Goal: Task Accomplishment & Management: Complete application form

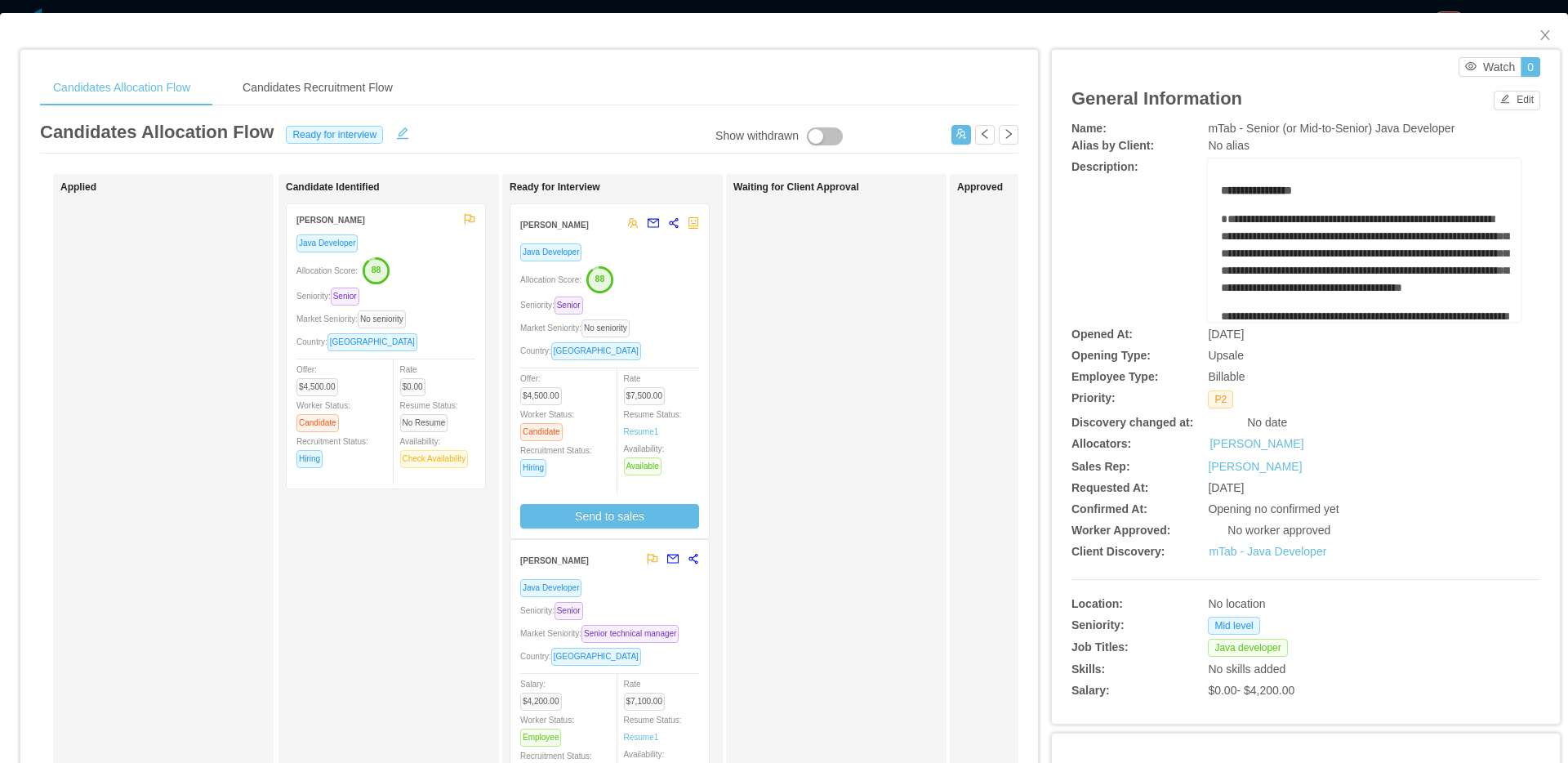
scroll to position [224, 0]
click at [1540, 36] on icon "icon: close" at bounding box center [1544, 35] width 9 height 10
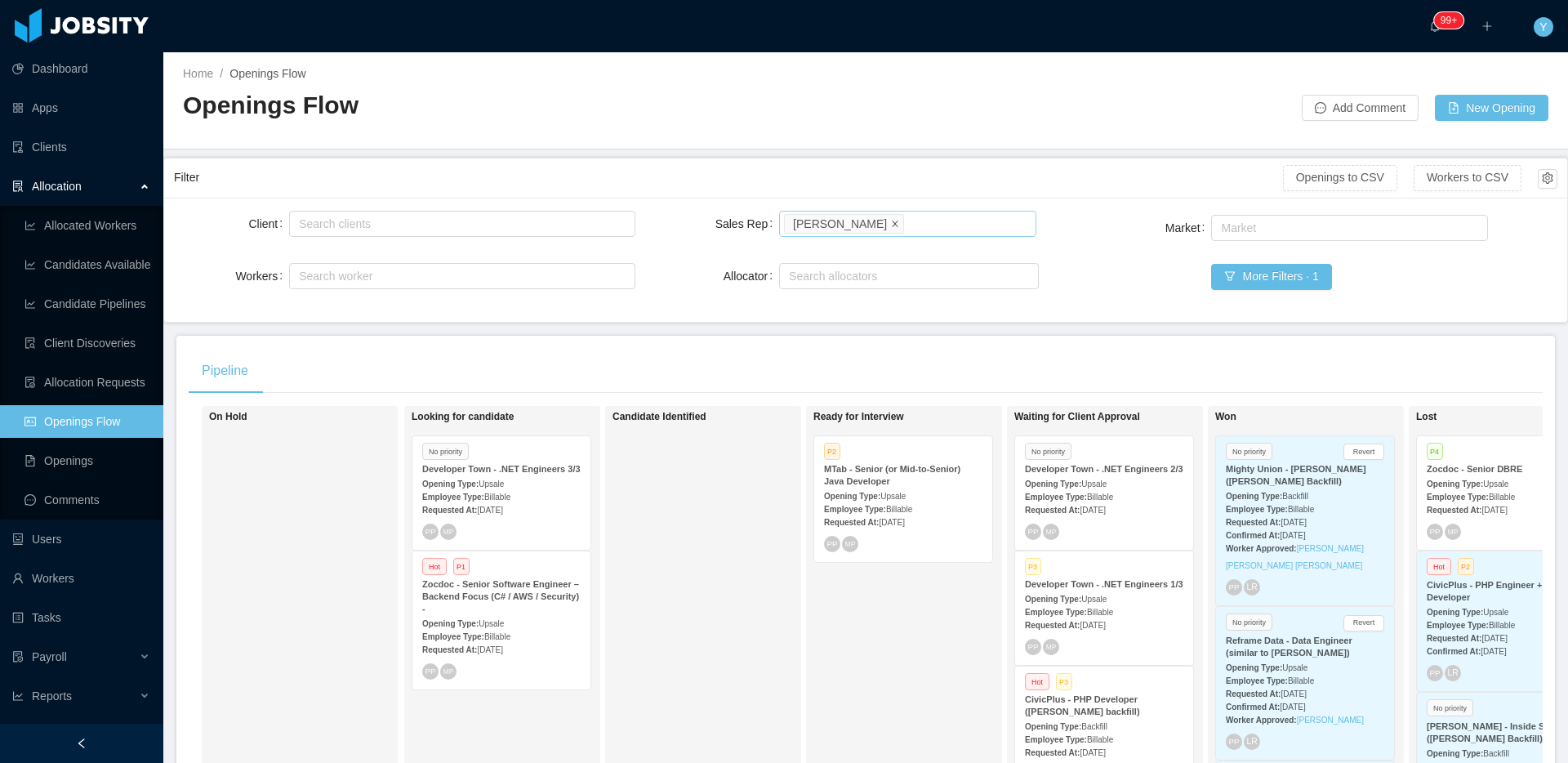
click at [890, 224] on icon "icon: close" at bounding box center [894, 223] width 8 height 8
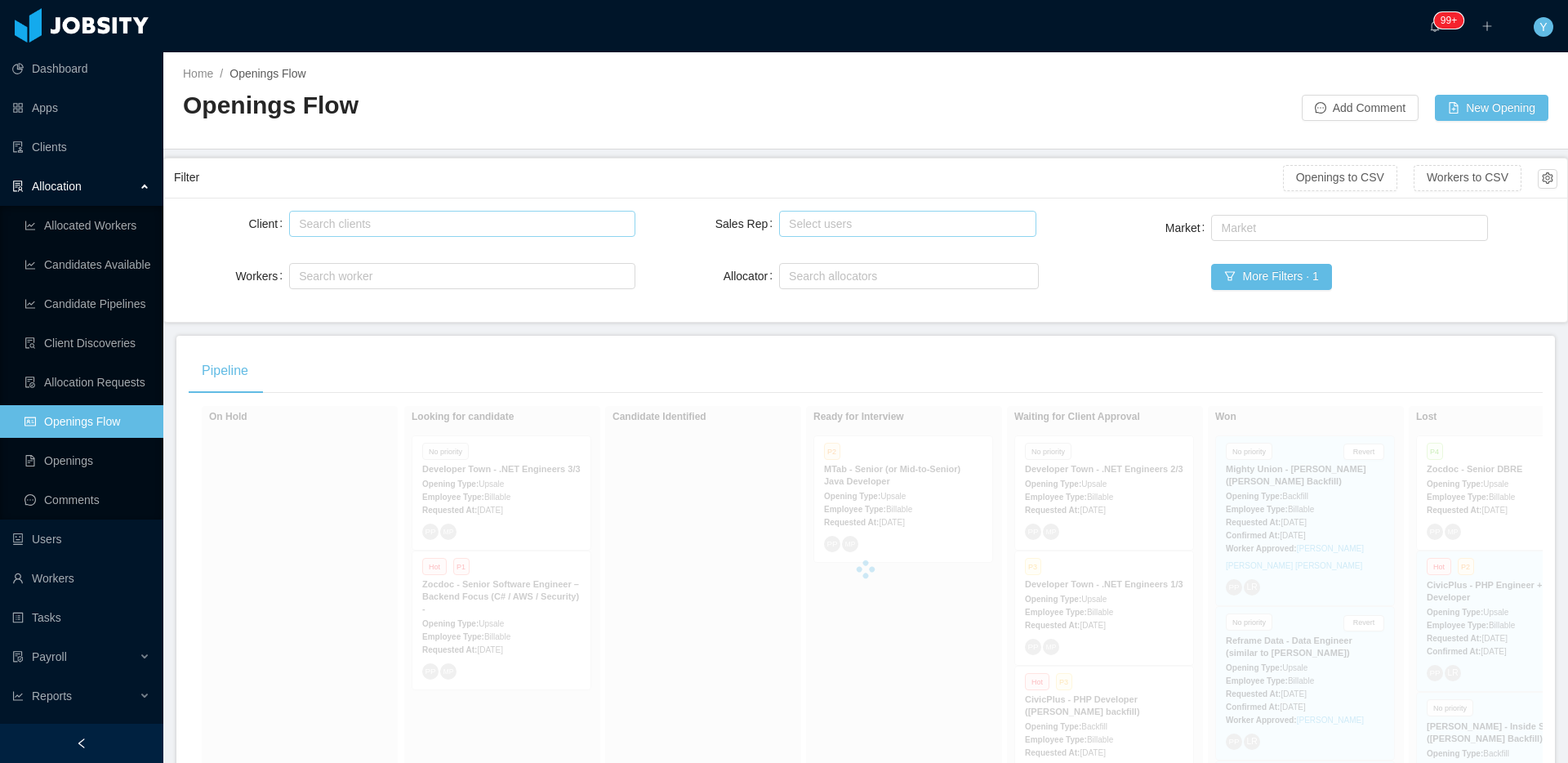
click at [519, 231] on div "Search clients" at bounding box center [459, 224] width 331 height 25
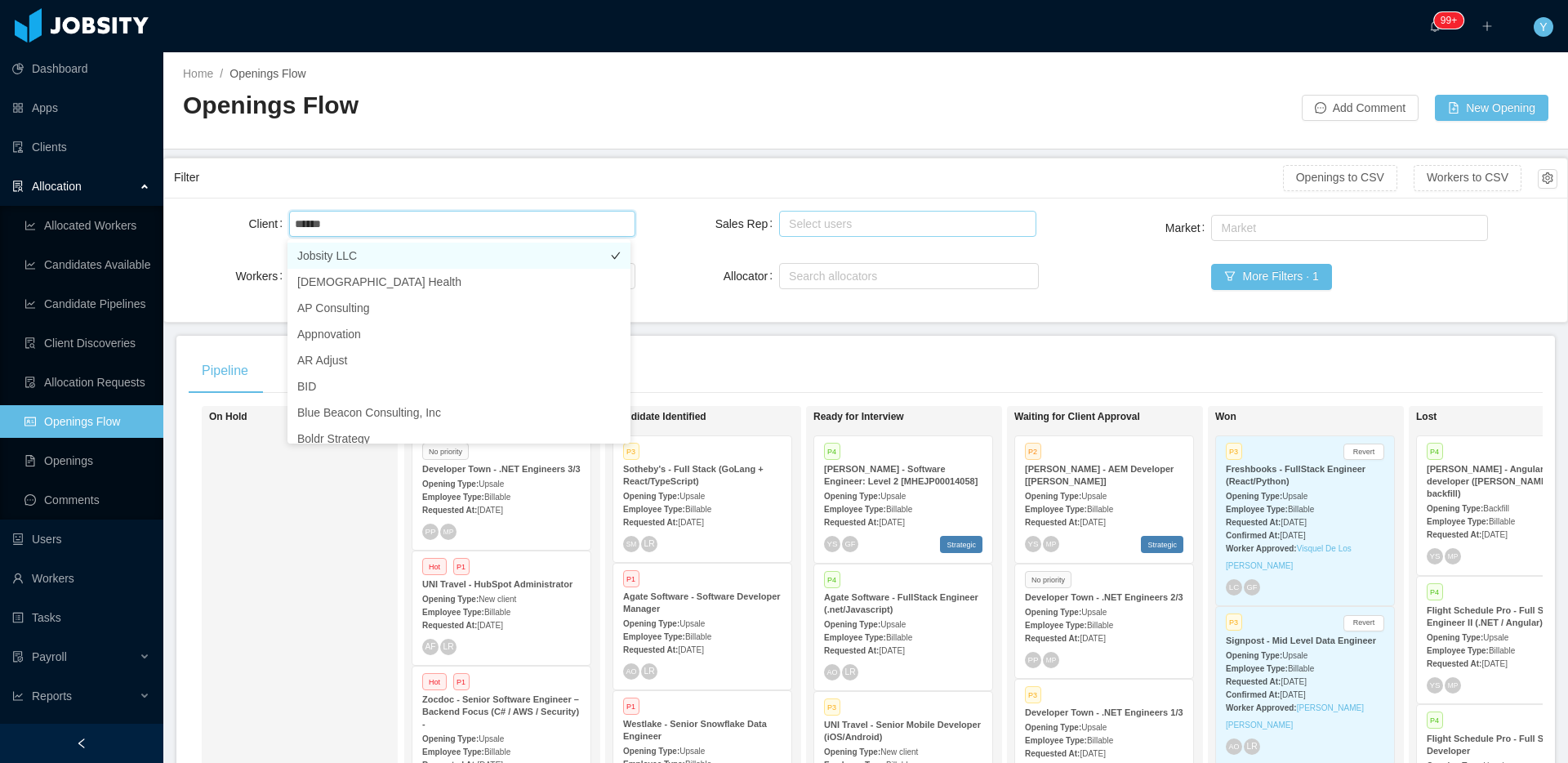
type input "*****"
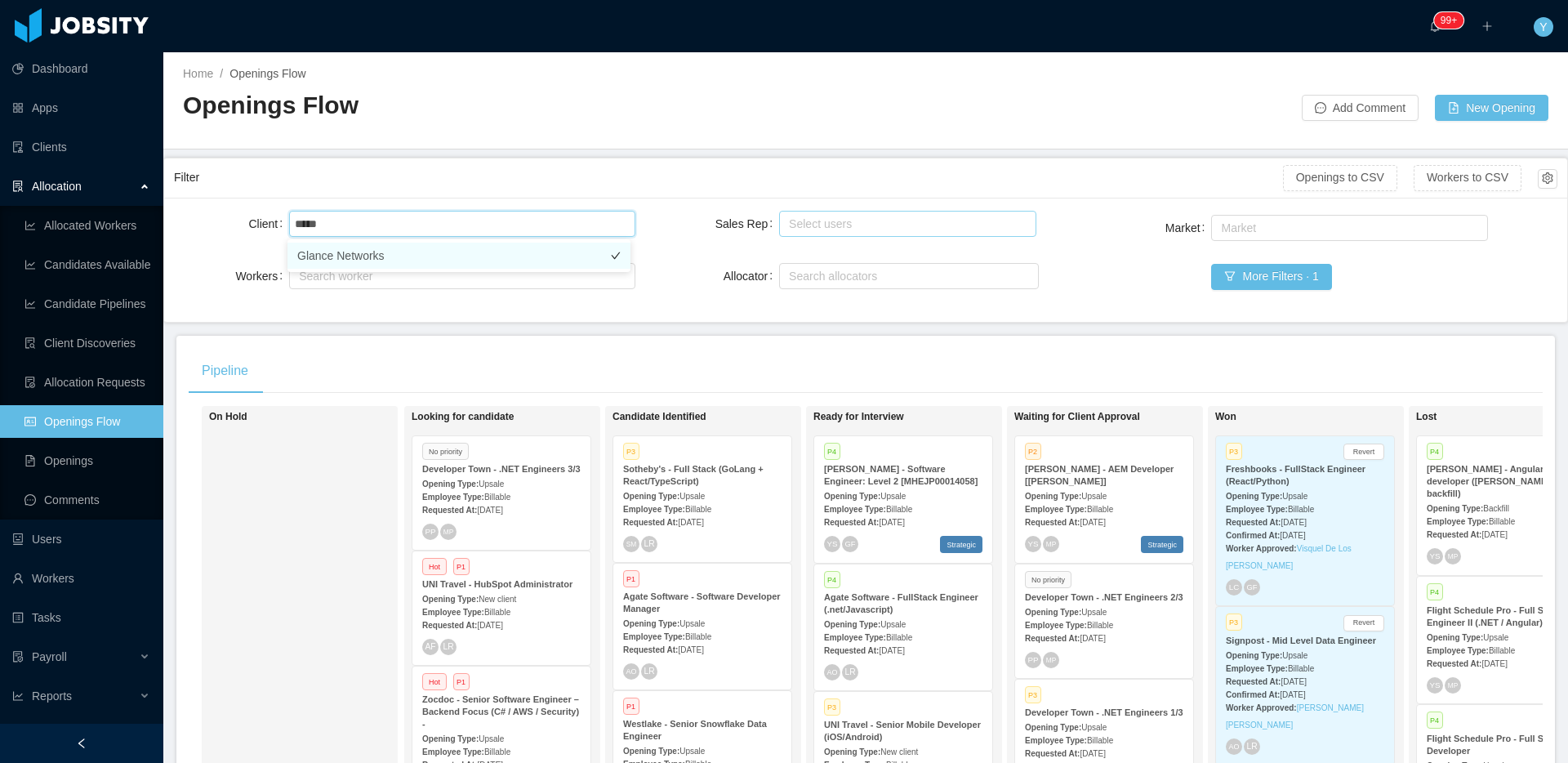
click at [366, 259] on li "Glance Networks" at bounding box center [459, 256] width 343 height 26
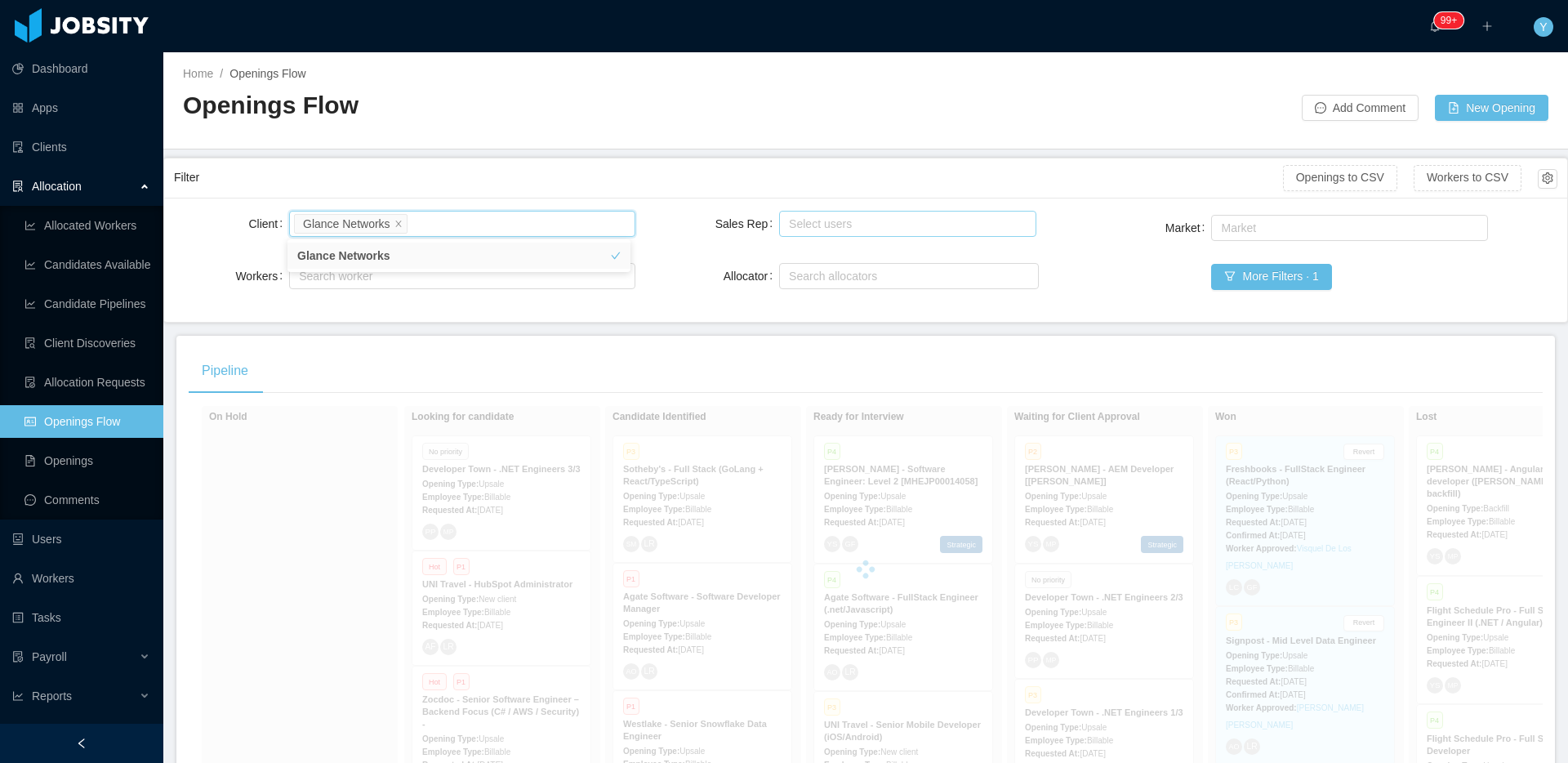
click at [525, 185] on div "Filter" at bounding box center [728, 177] width 1109 height 30
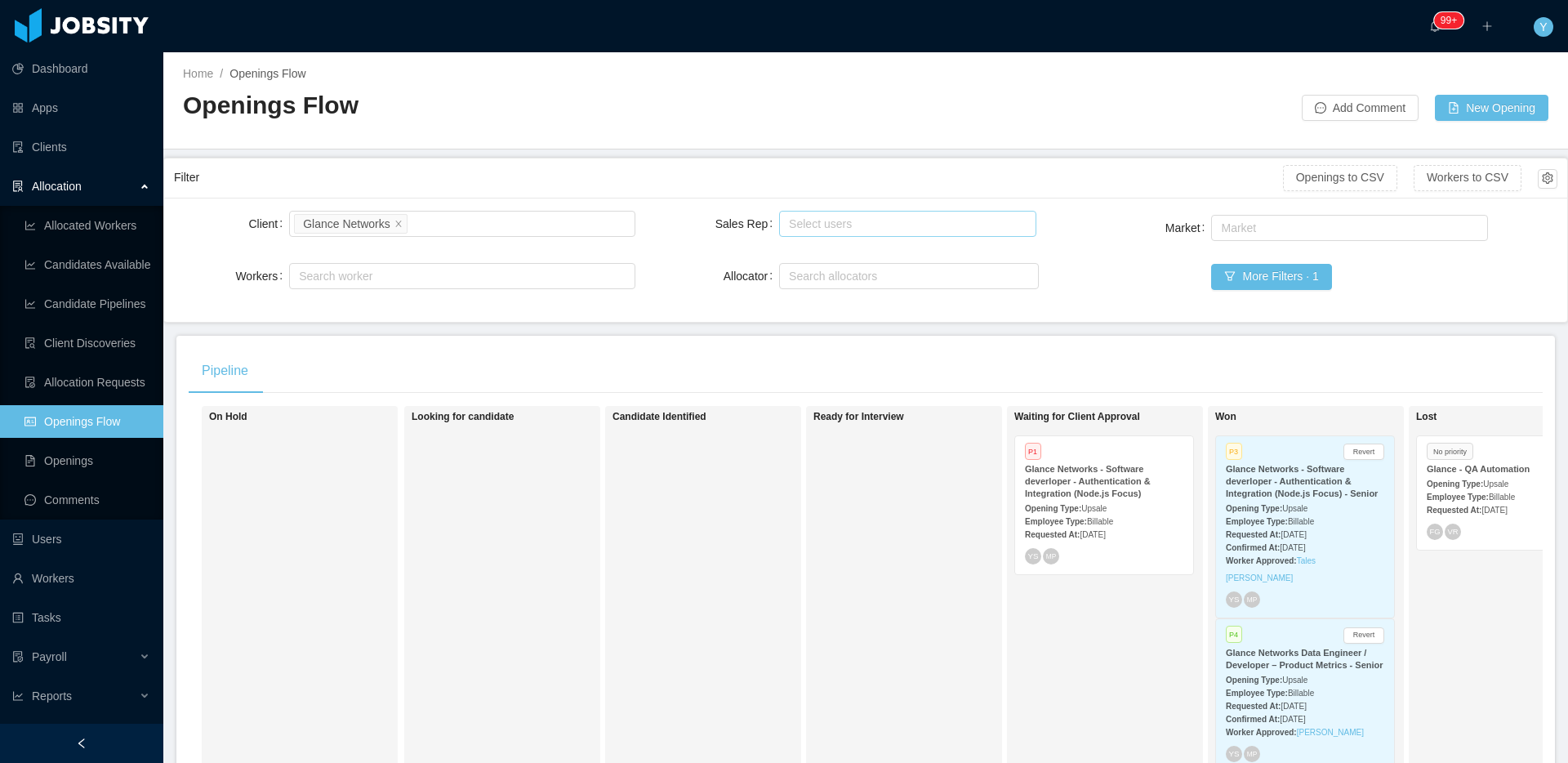
click at [1052, 510] on strong "Opening Type:" at bounding box center [1053, 509] width 57 height 9
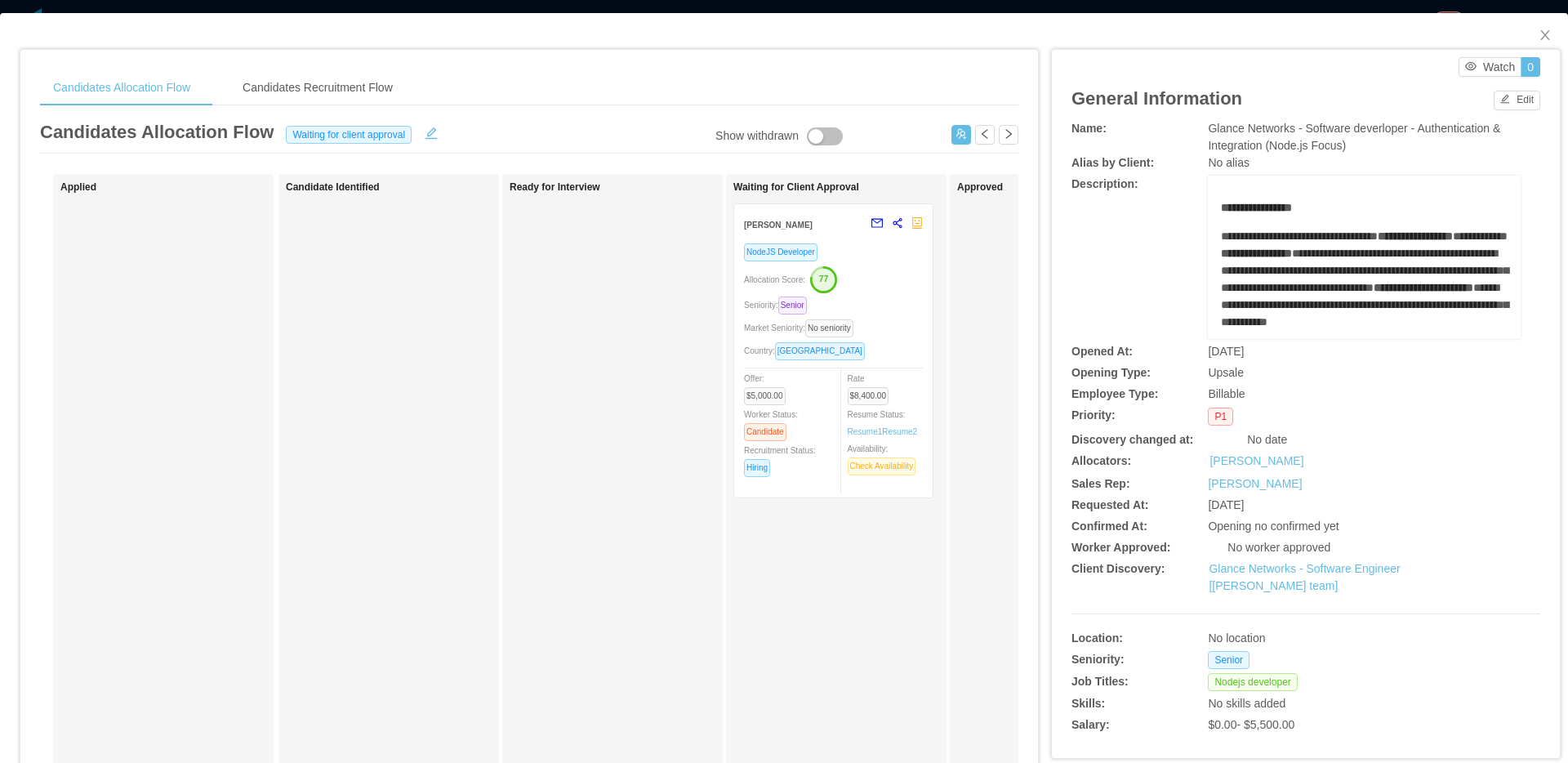
click at [795, 385] on div "Offer: $5,000.00 Worker Status: Candidate Recruitment Status: Hiring" at bounding box center [789, 423] width 89 height 108
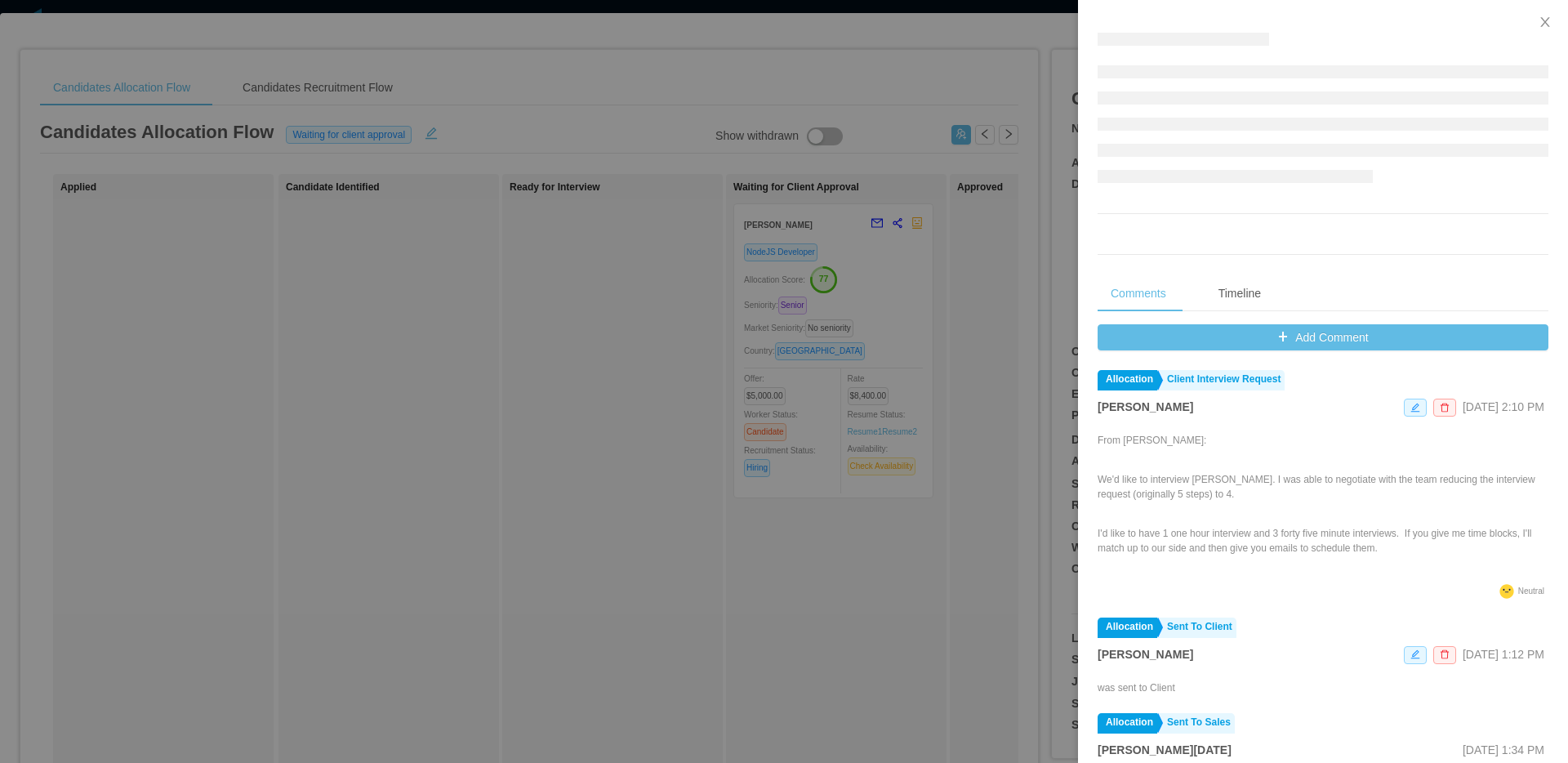
click at [1328, 351] on div "Add Comment Allocation Client Interview Request [PERSON_NAME] [DATE] 2:10 PM Fr…" at bounding box center [1323, 588] width 451 height 529
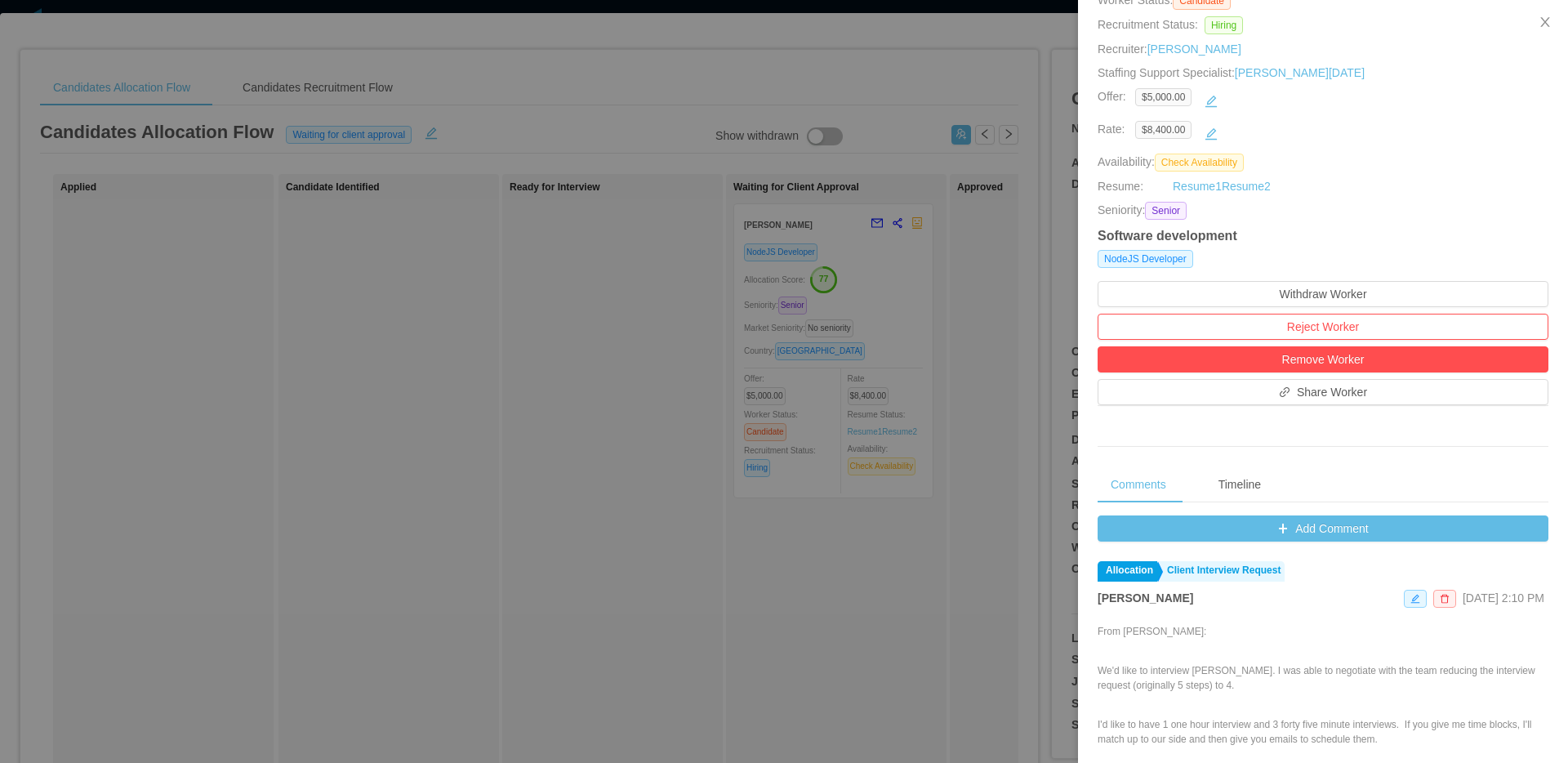
scroll to position [333, 0]
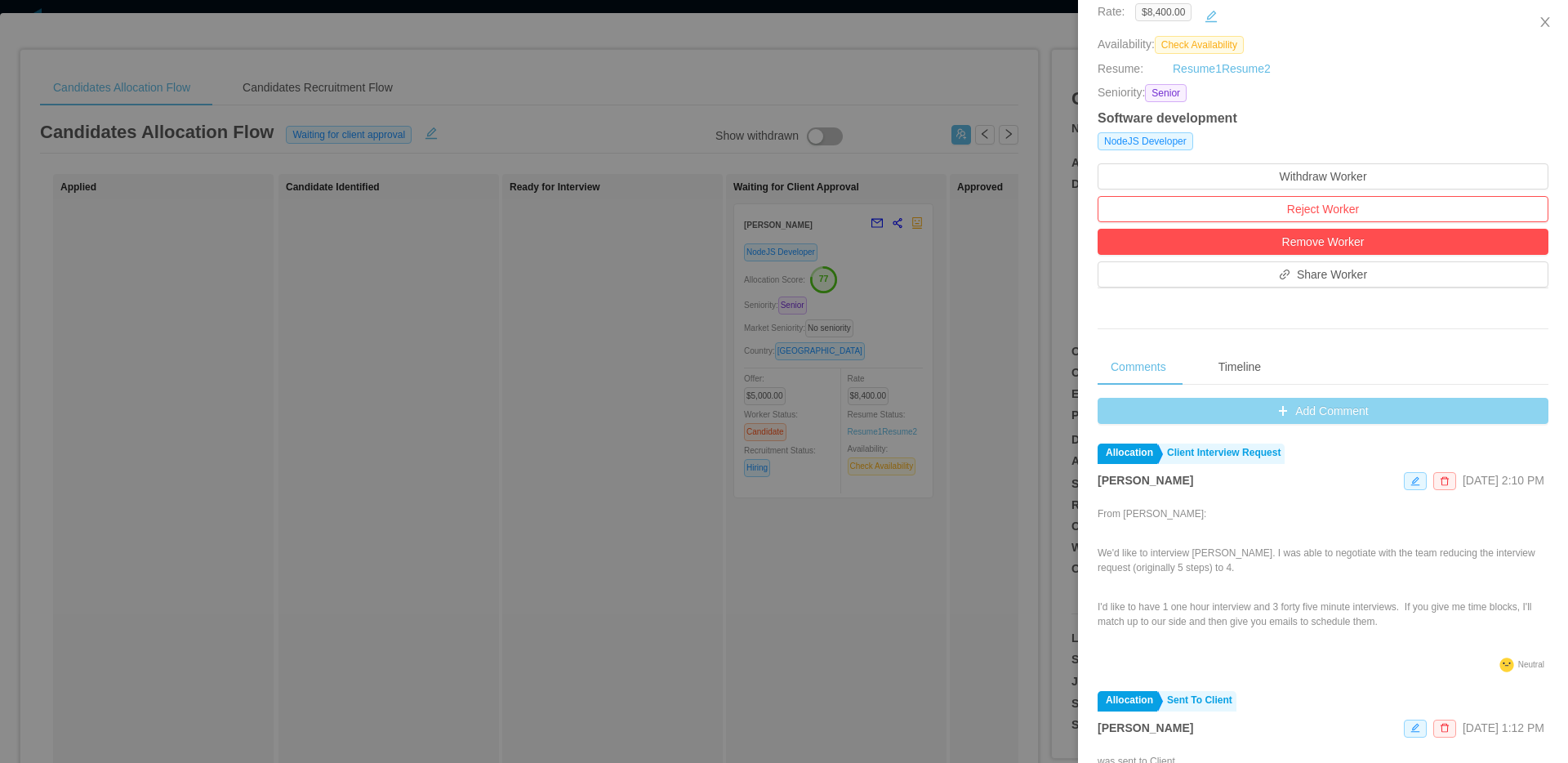
click at [1284, 420] on button "Add Comment" at bounding box center [1323, 410] width 451 height 26
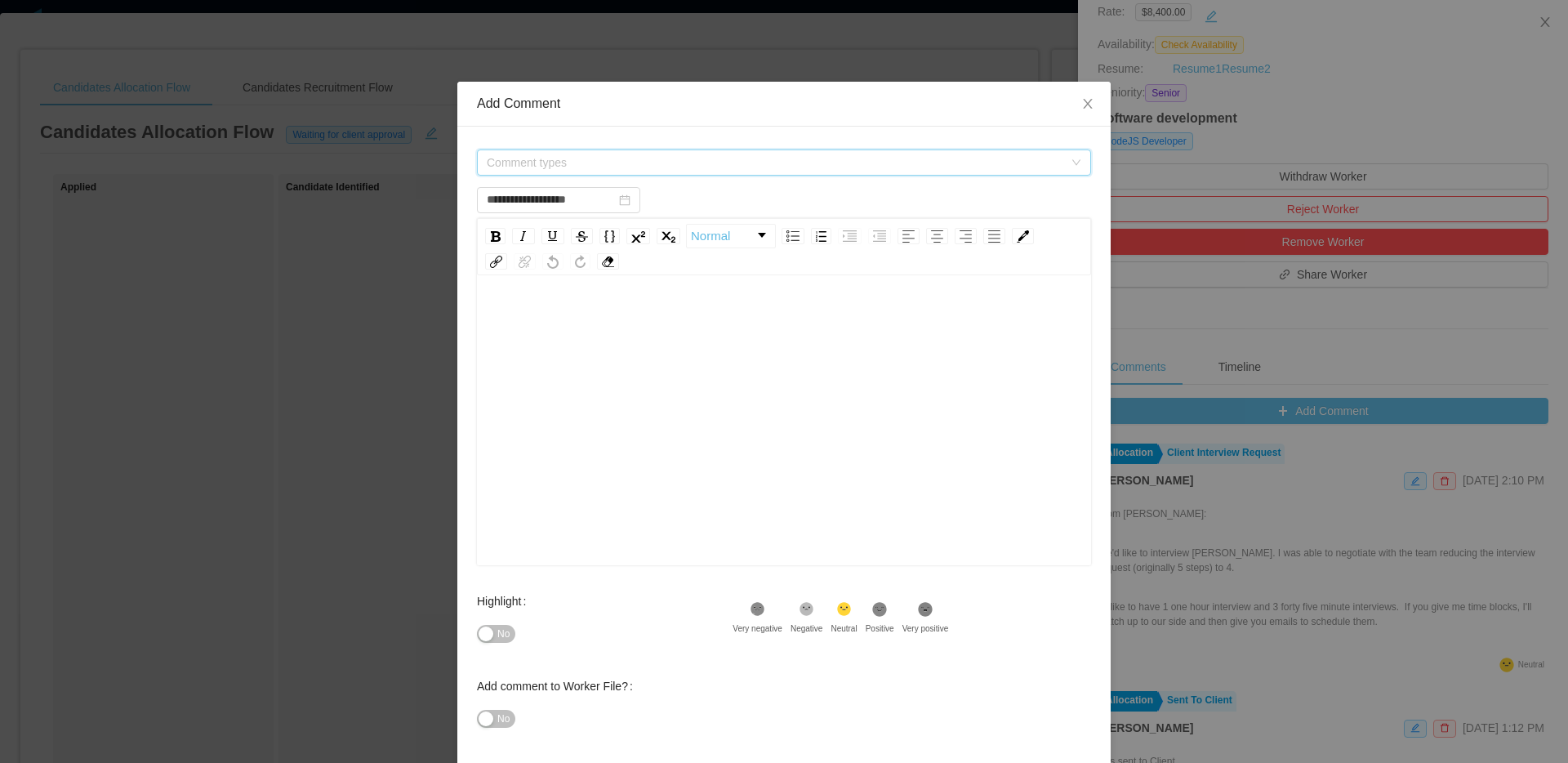
click at [827, 172] on span "Comment types" at bounding box center [778, 163] width 584 height 25
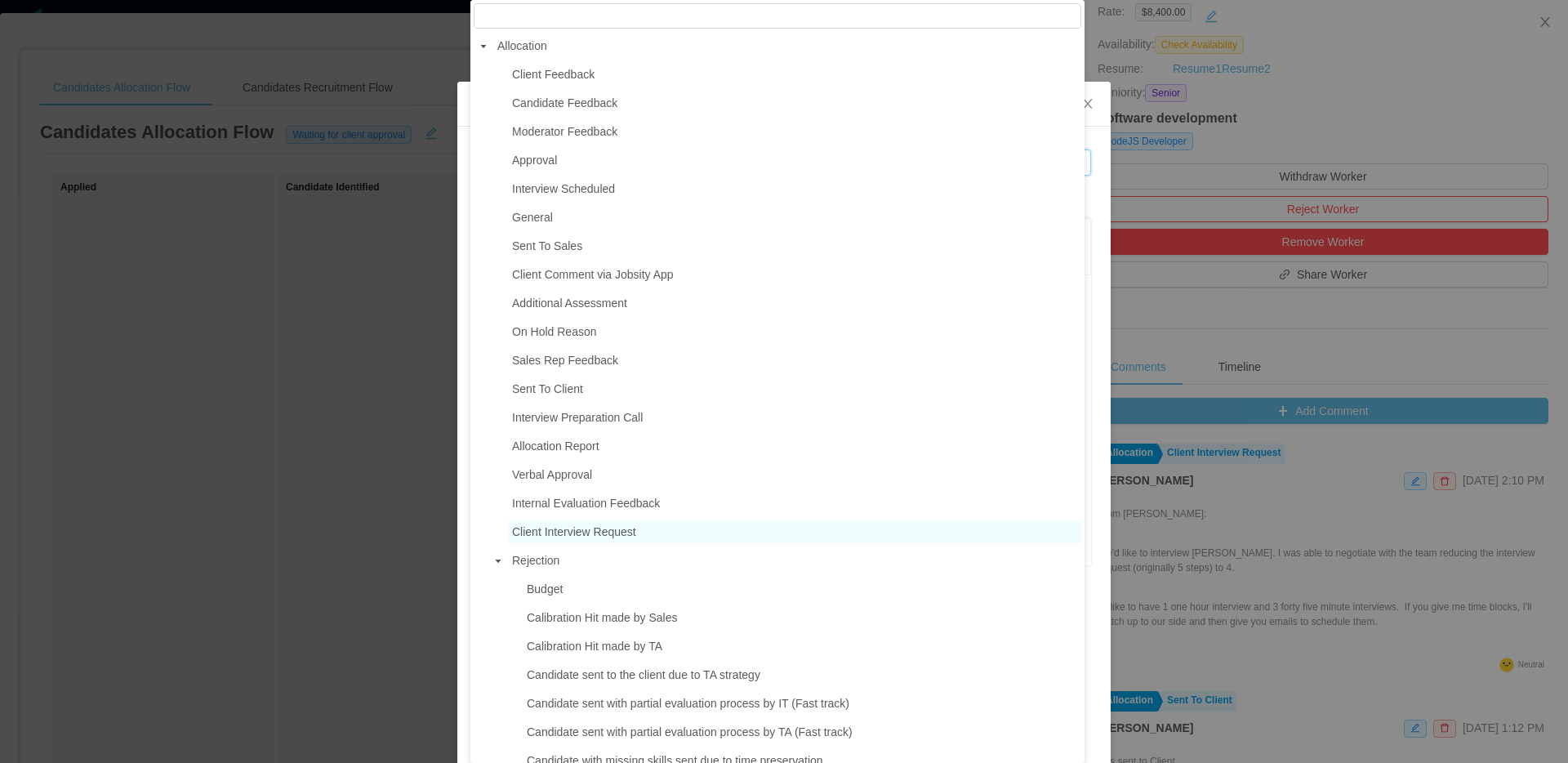
click at [583, 532] on span "Client Interview Request" at bounding box center [574, 532] width 124 height 13
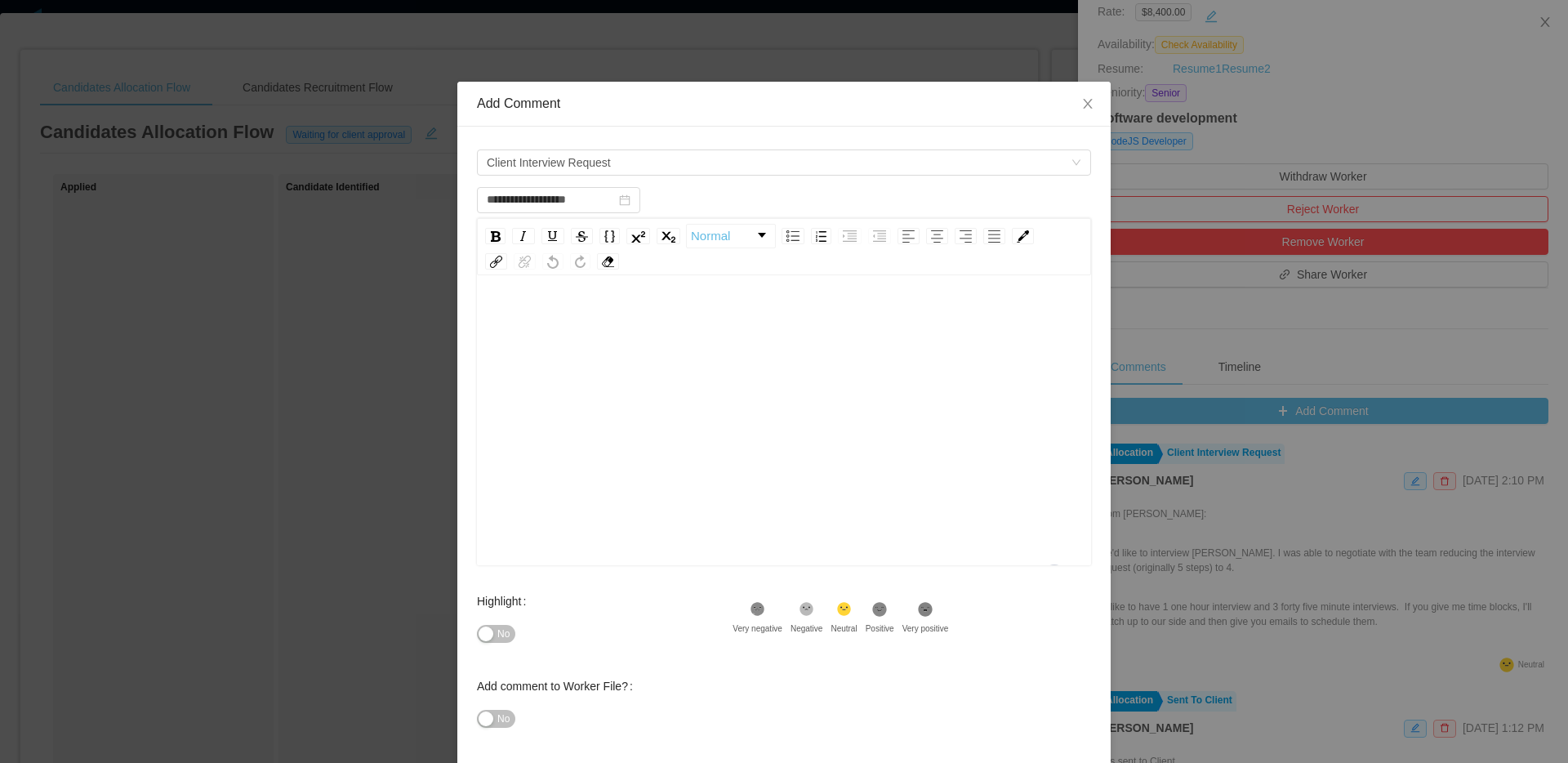
click at [716, 460] on div "To enrich screen reader interactions, please activate Accessibility in Grammarl…" at bounding box center [784, 446] width 589 height 286
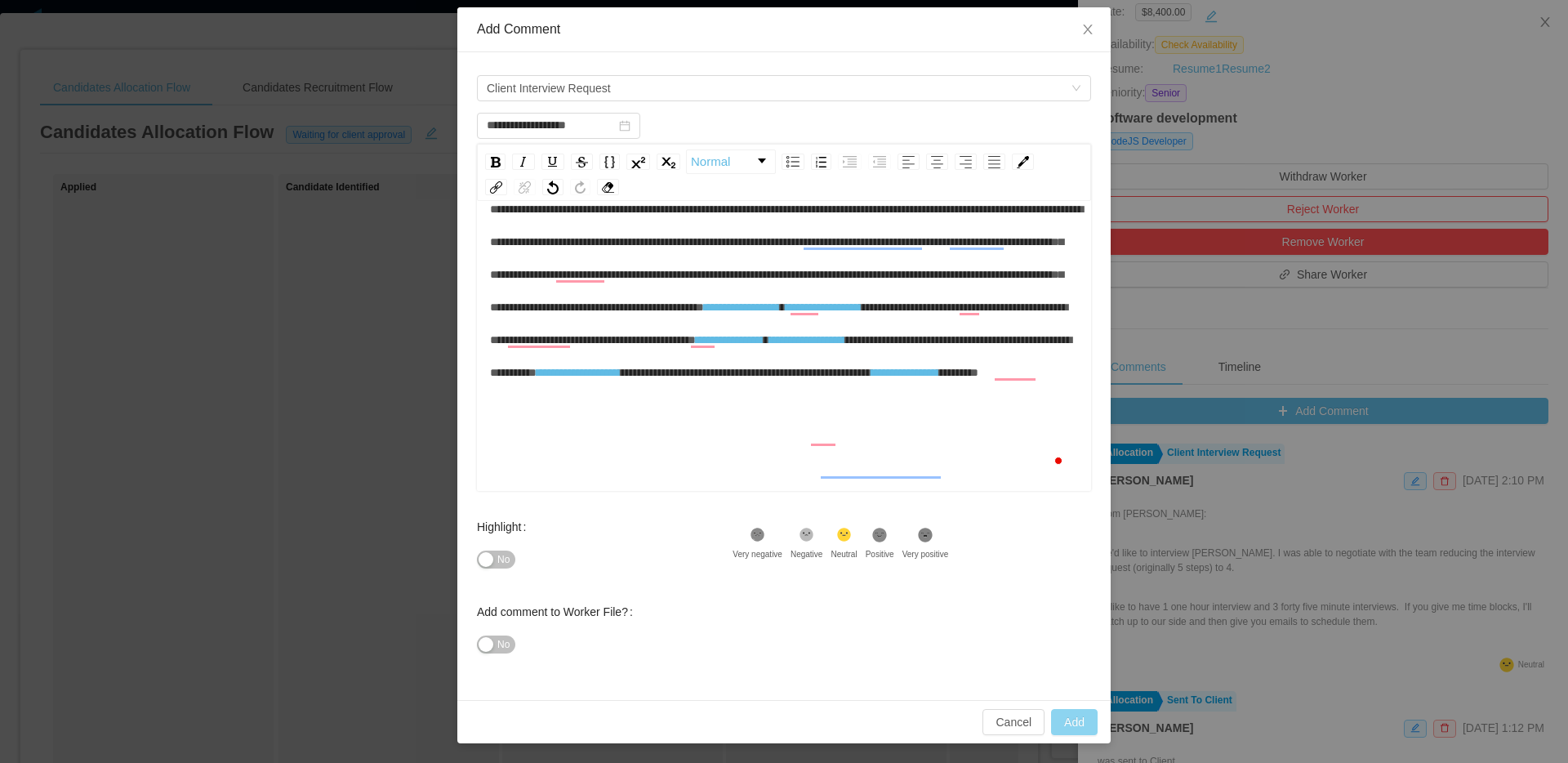
scroll to position [36, 0]
type input "**********"
click at [1070, 718] on button "Add" at bounding box center [1074, 722] width 47 height 26
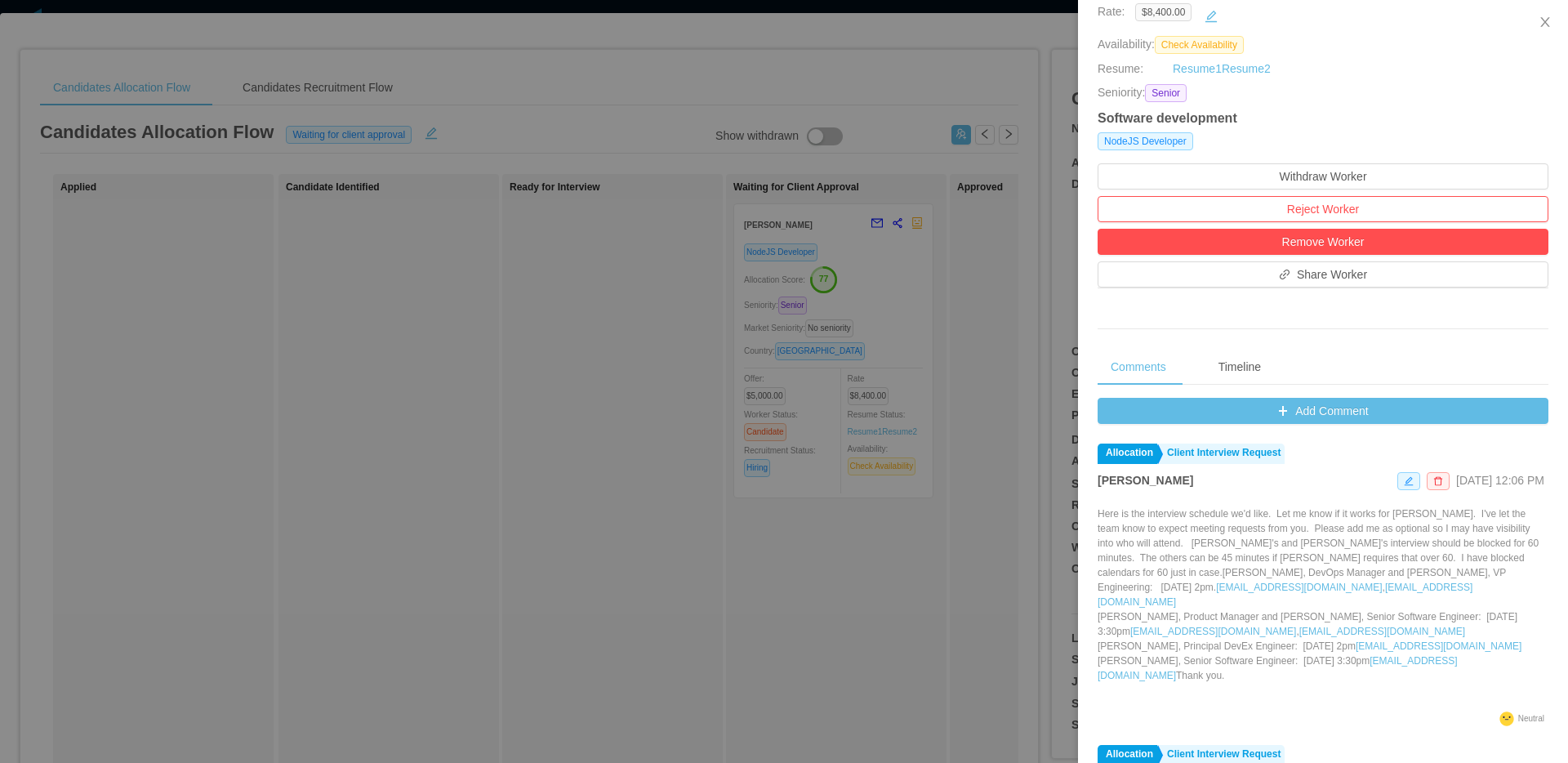
click at [596, 171] on div at bounding box center [784, 381] width 1568 height 763
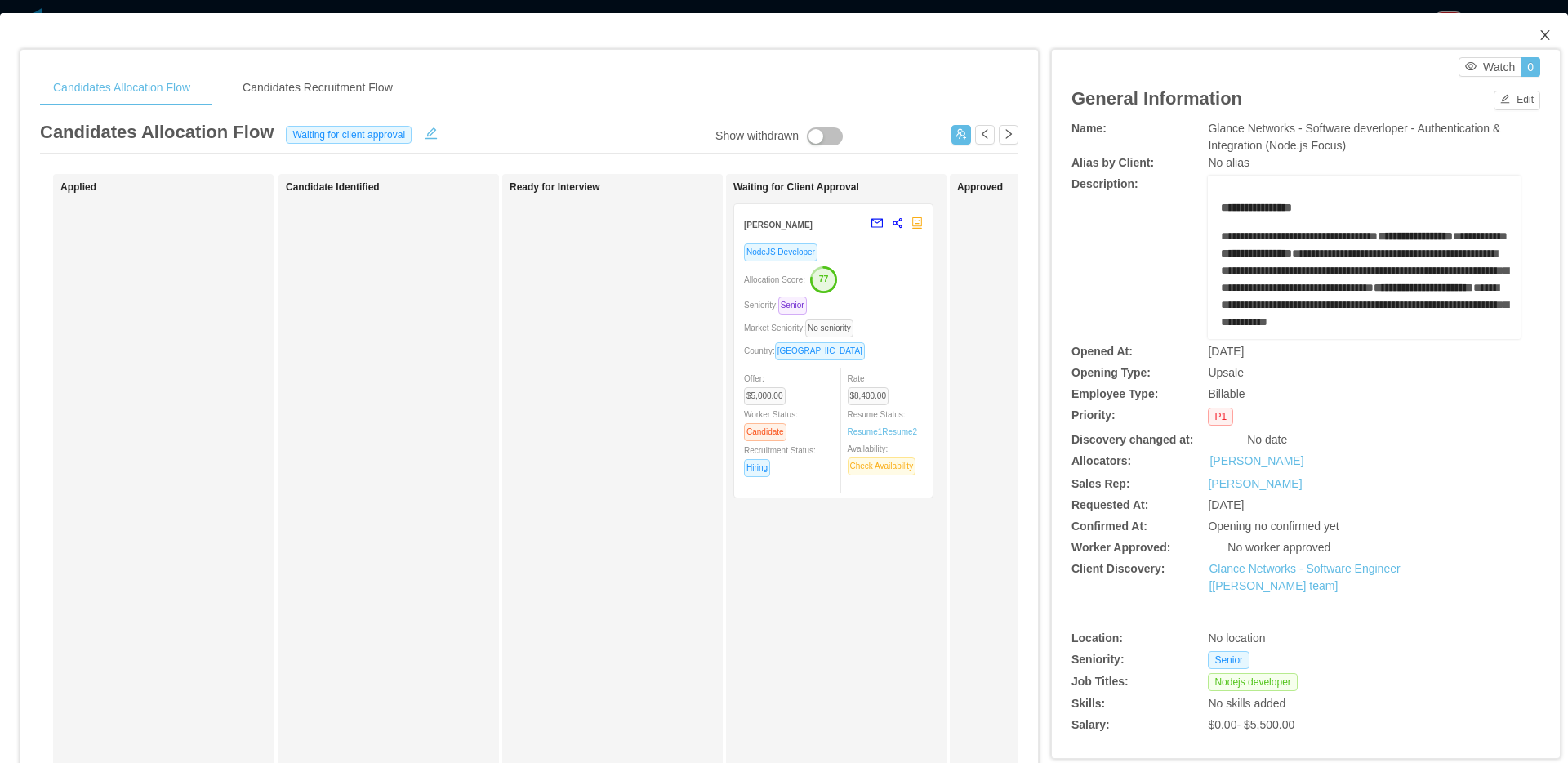
click at [1538, 31] on icon "icon: close" at bounding box center [1544, 35] width 13 height 13
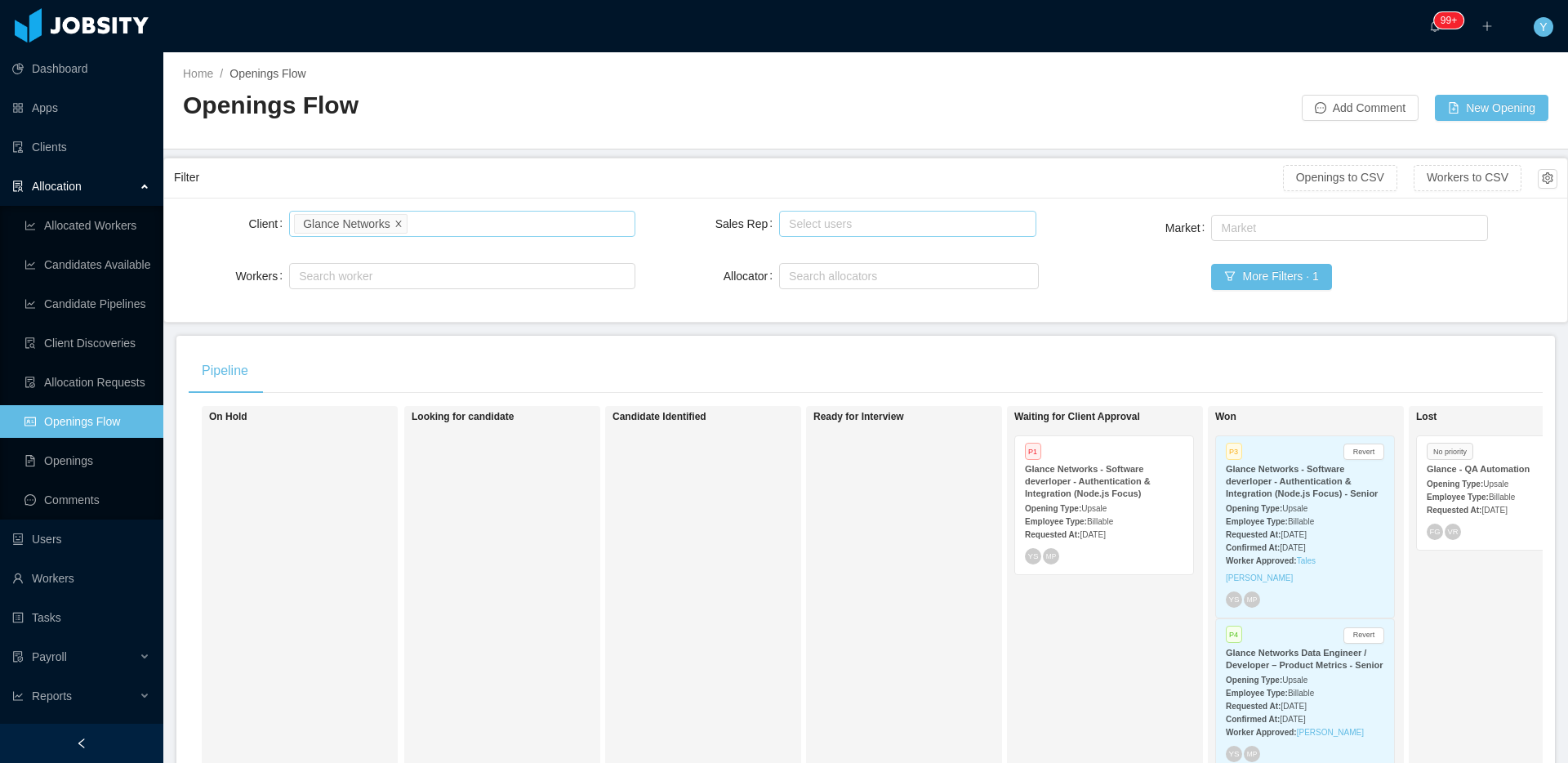
click at [399, 219] on icon "icon: close" at bounding box center [398, 223] width 8 height 8
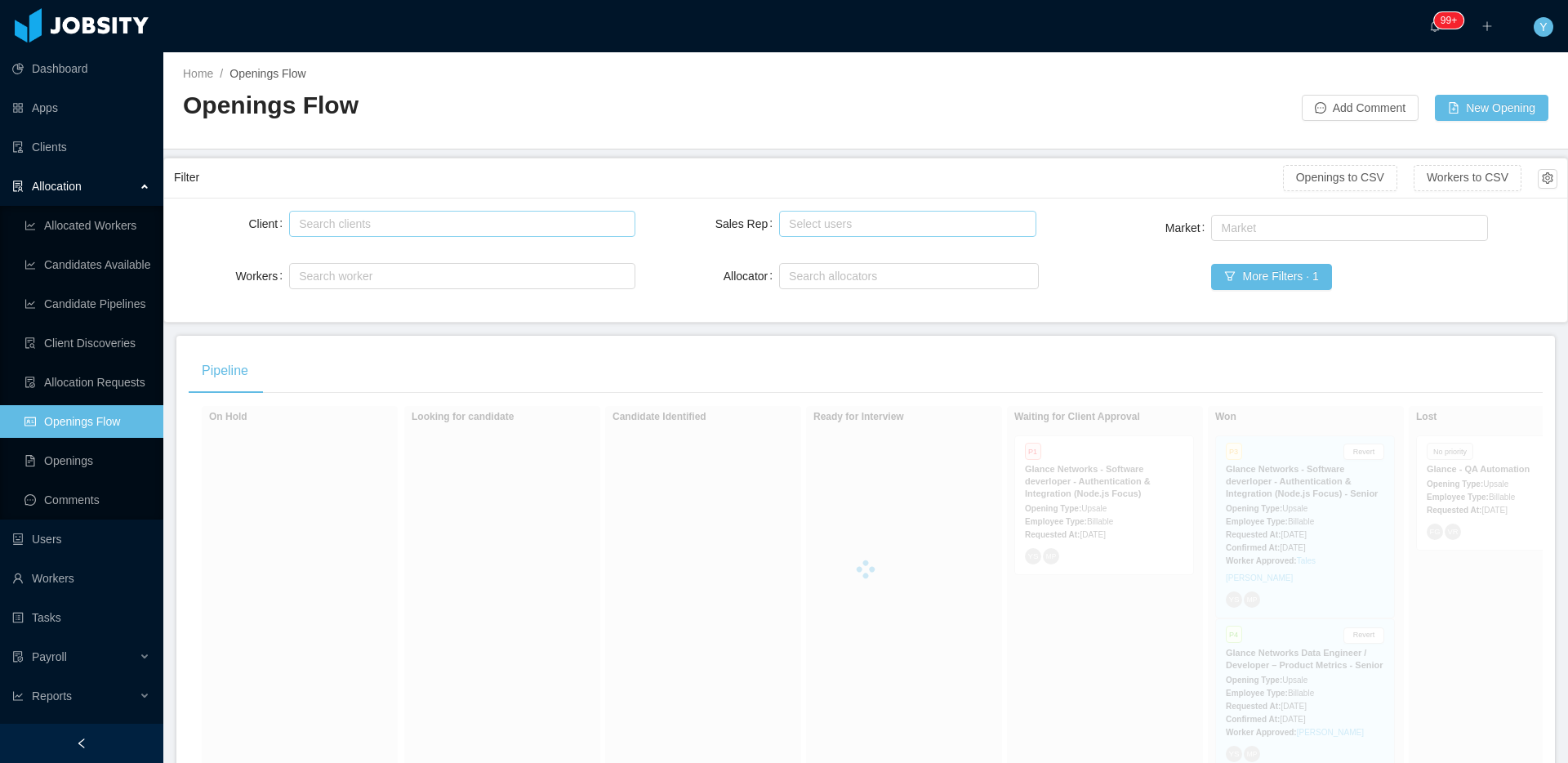
click at [579, 226] on div "Search clients" at bounding box center [458, 224] width 319 height 16
type input "******"
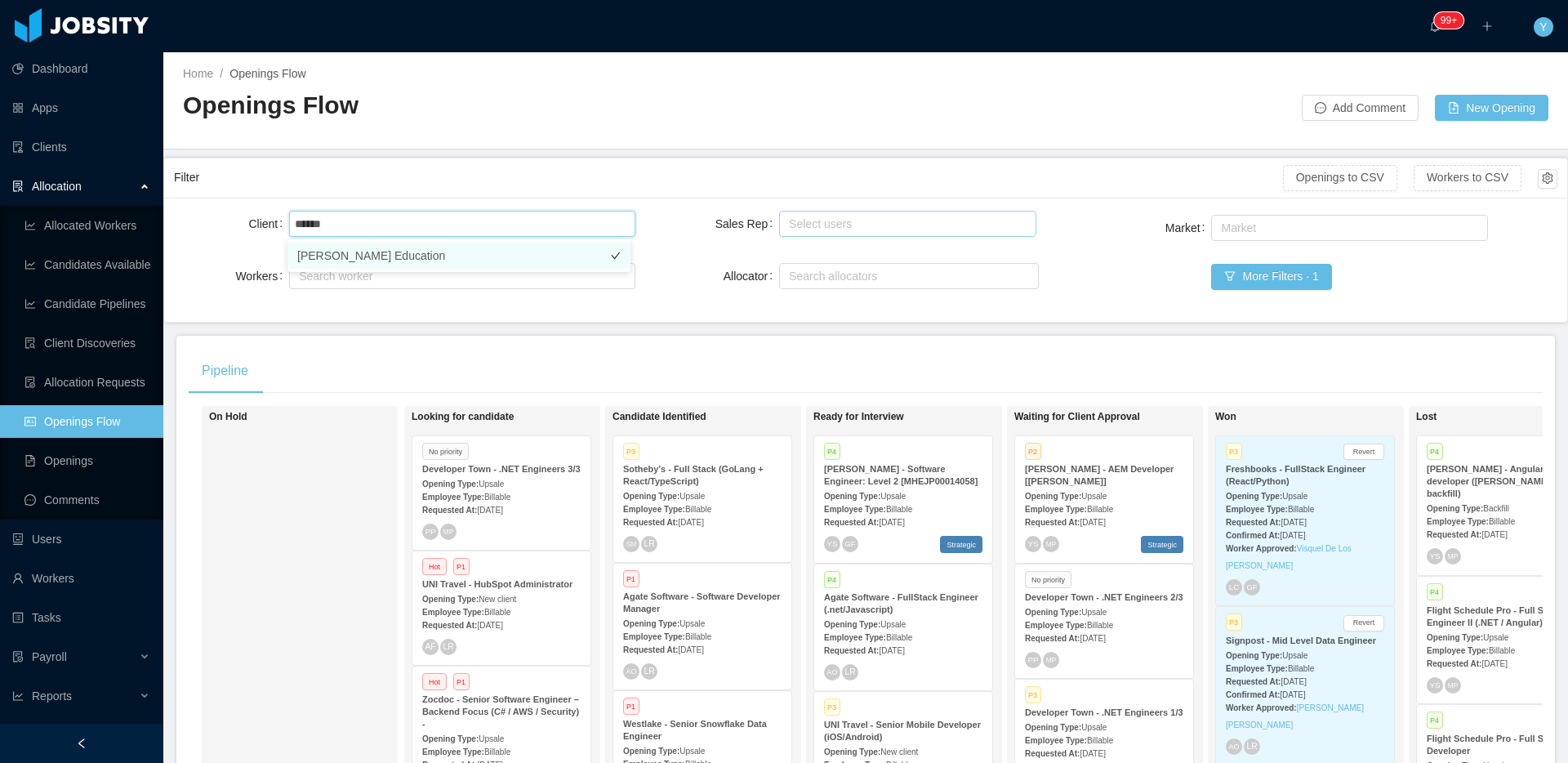
click at [409, 255] on li "[PERSON_NAME] Education" at bounding box center [459, 256] width 343 height 26
click at [486, 174] on div "Filter" at bounding box center [728, 177] width 1109 height 30
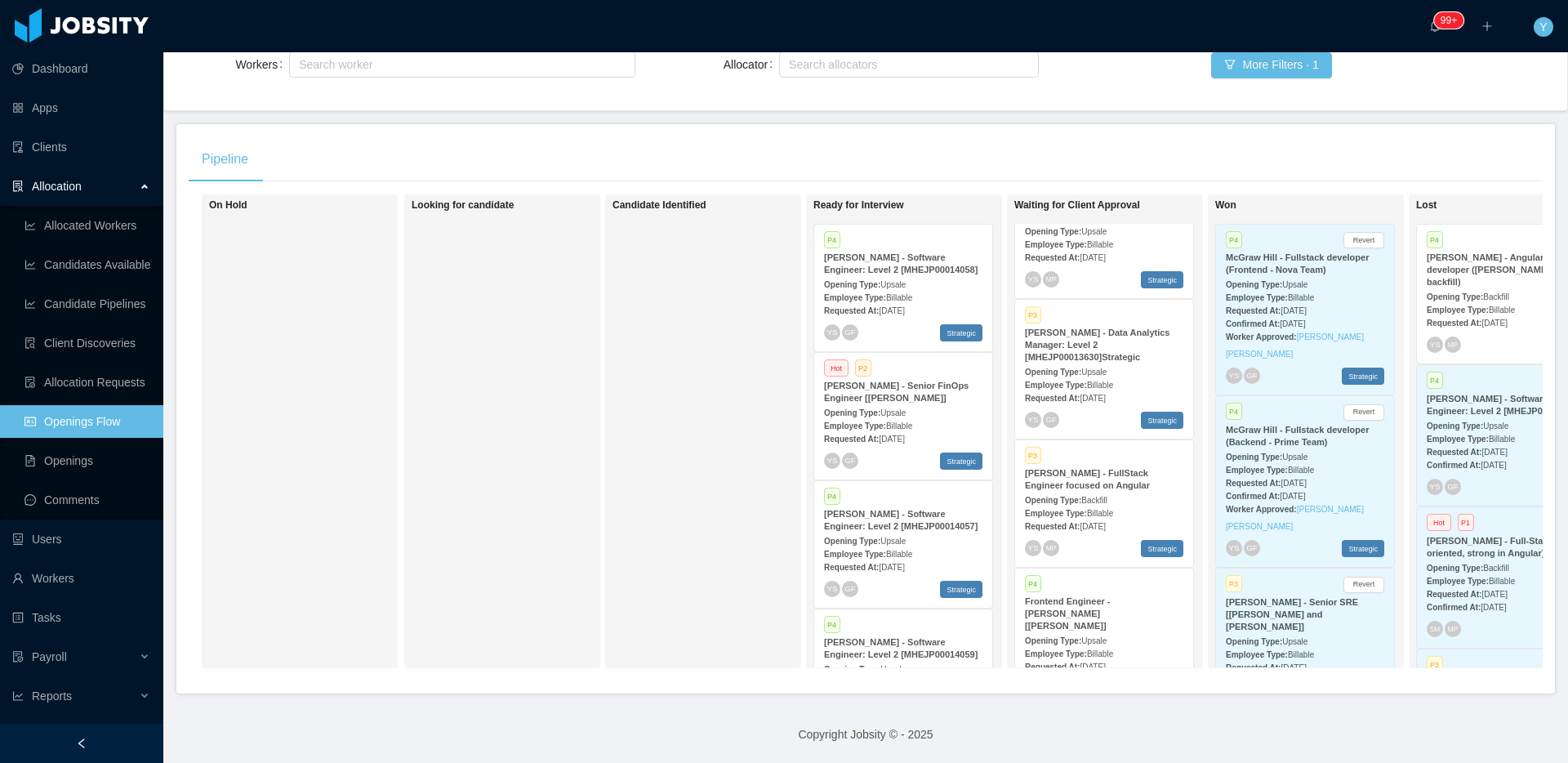
scroll to position [62, 0]
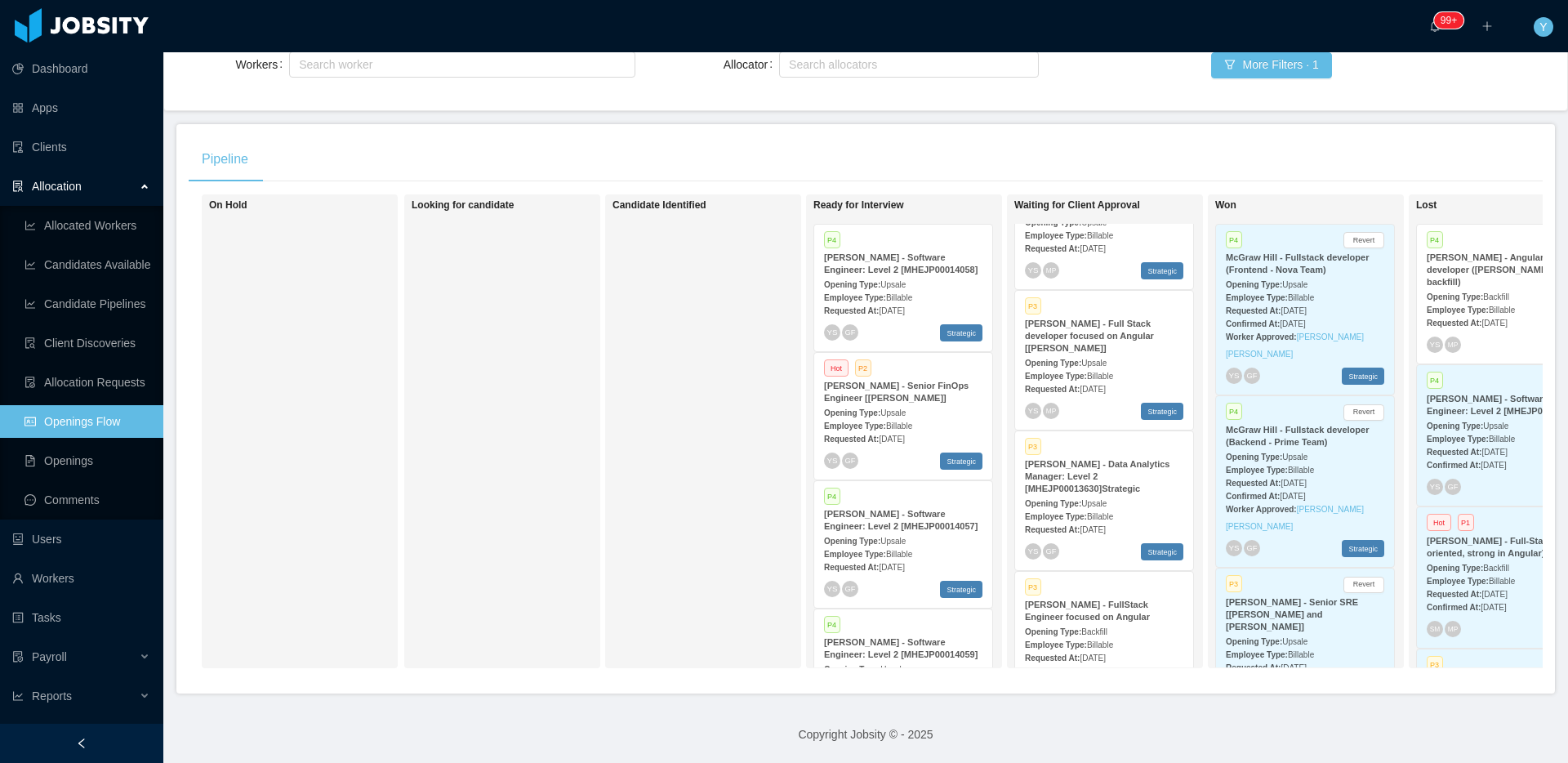
click at [1113, 513] on span "Billable" at bounding box center [1100, 517] width 26 height 9
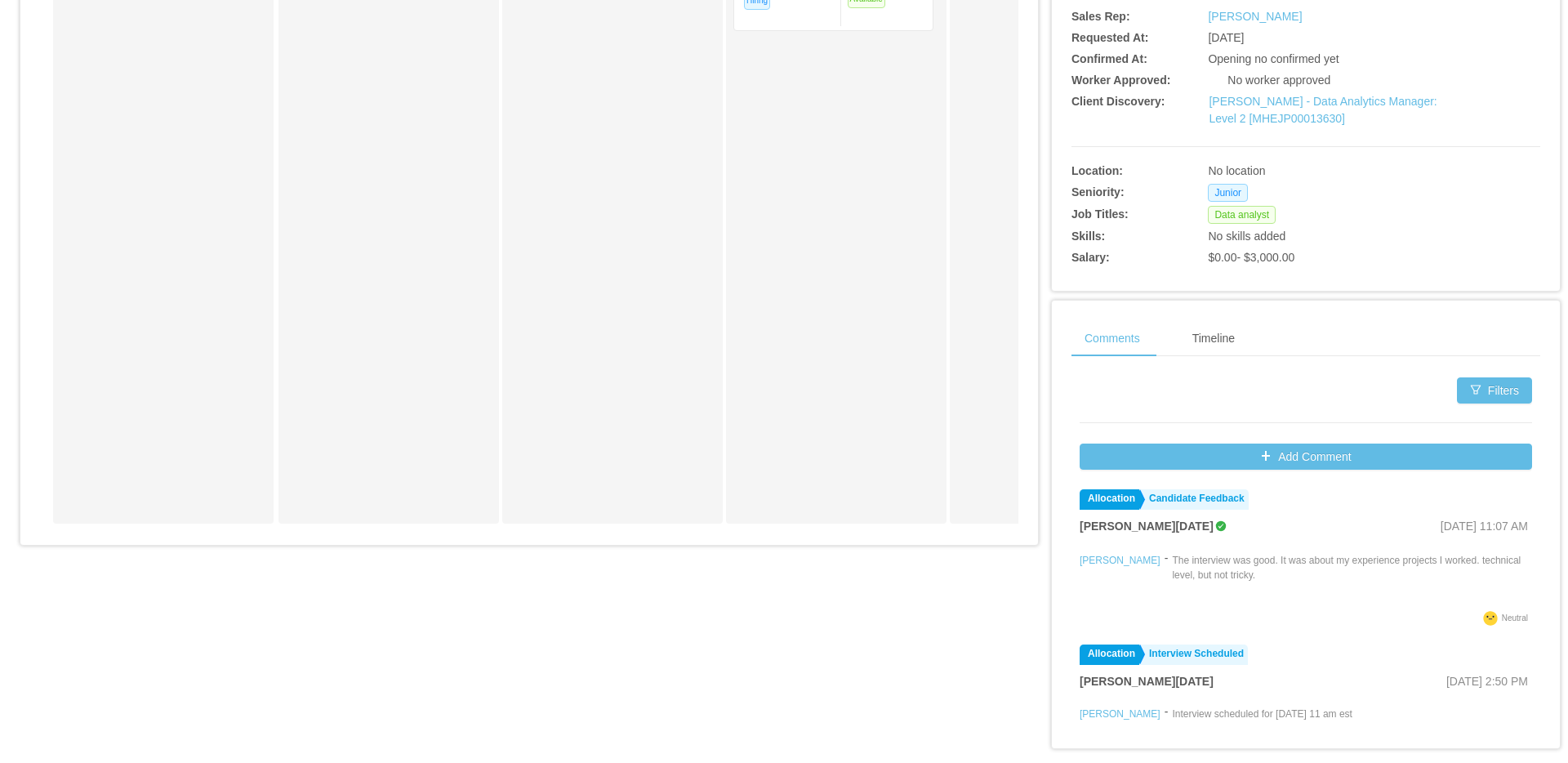
scroll to position [496, 0]
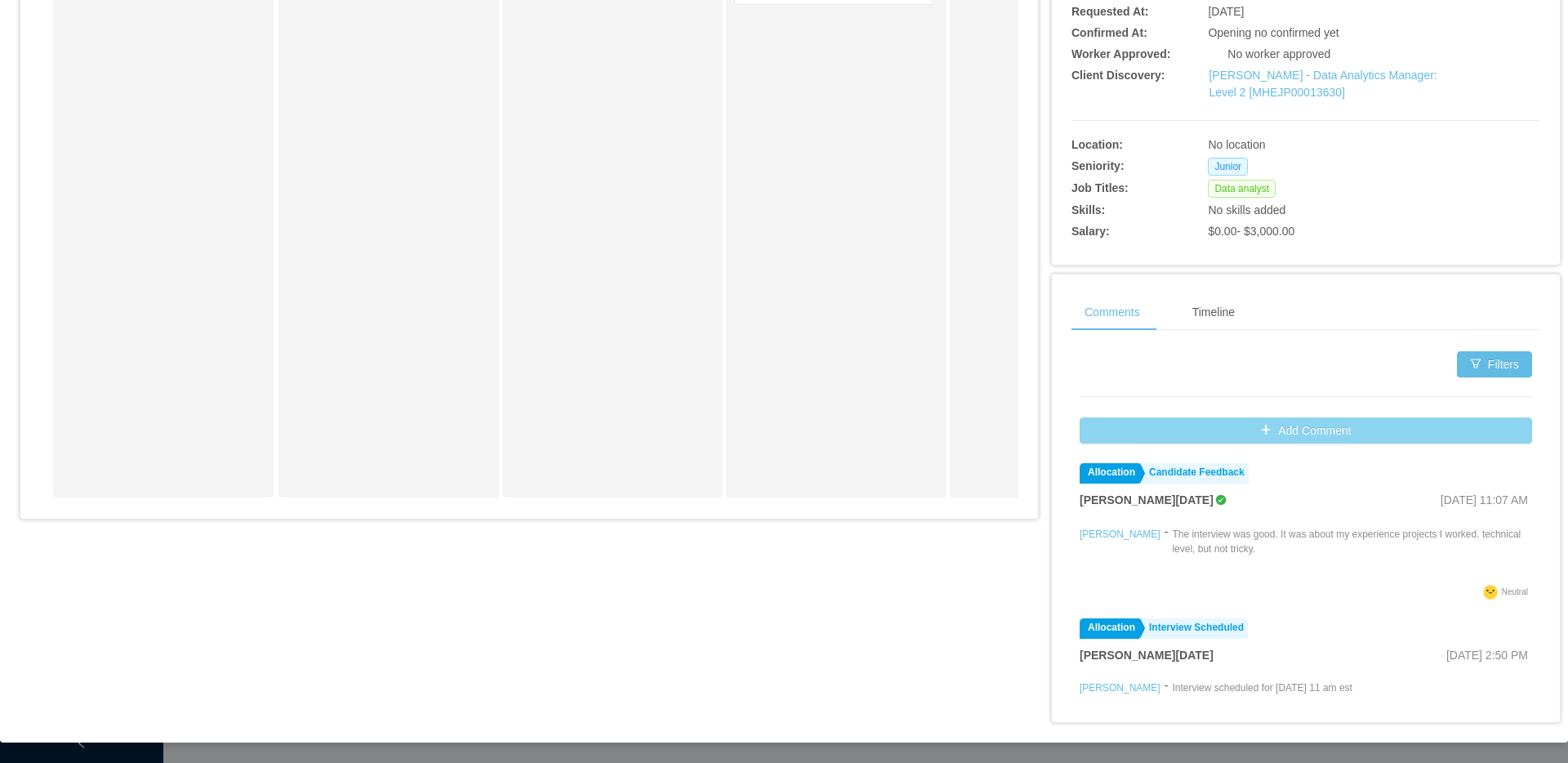
click at [1179, 426] on button "Add Comment" at bounding box center [1305, 430] width 452 height 26
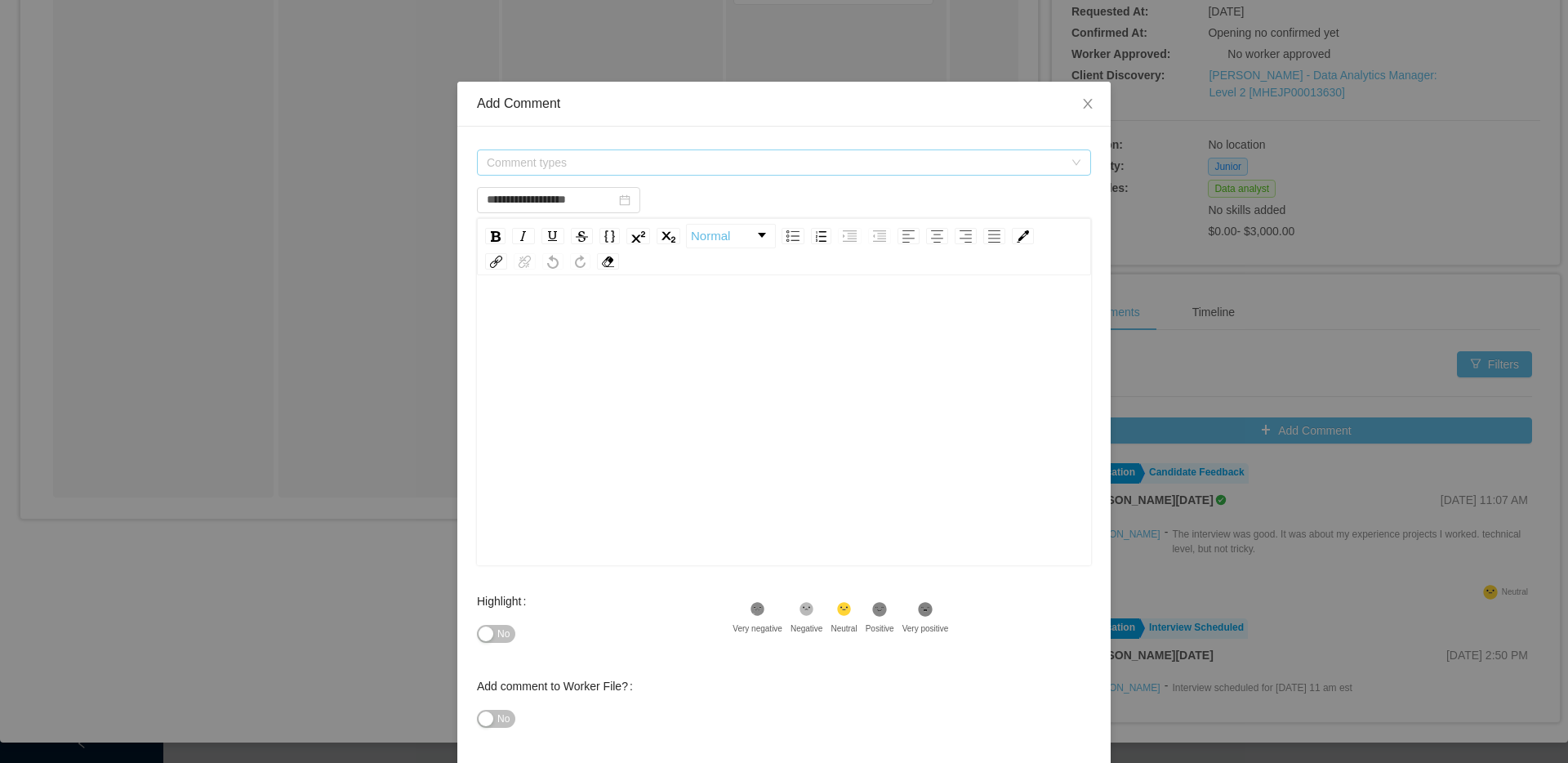
click at [632, 155] on span "Comment types" at bounding box center [774, 163] width 576 height 16
click at [664, 151] on div "Comment types" at bounding box center [778, 163] width 584 height 25
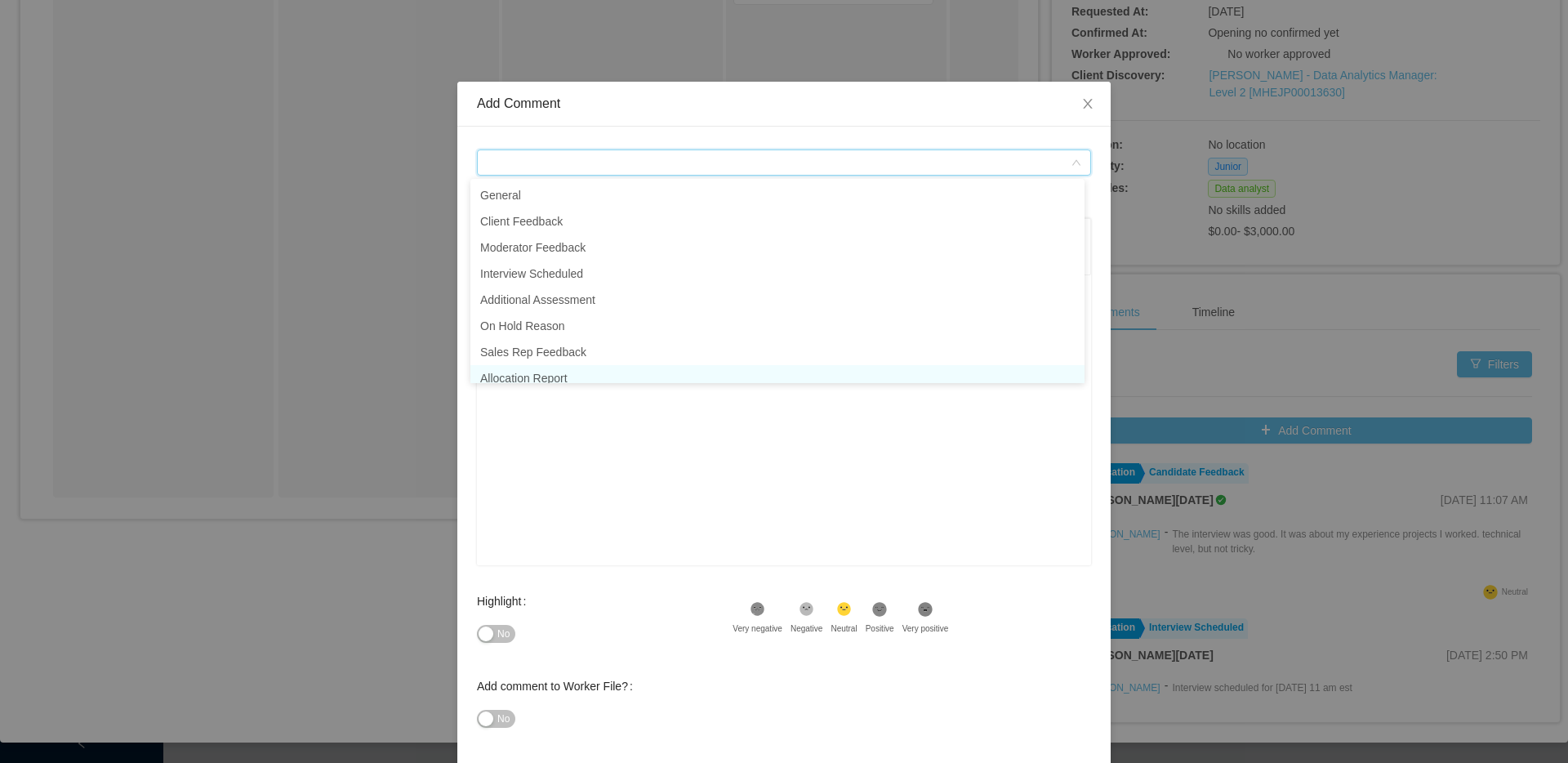
scroll to position [8, 0]
click at [580, 313] on li "On Hold Reason" at bounding box center [777, 317] width 614 height 26
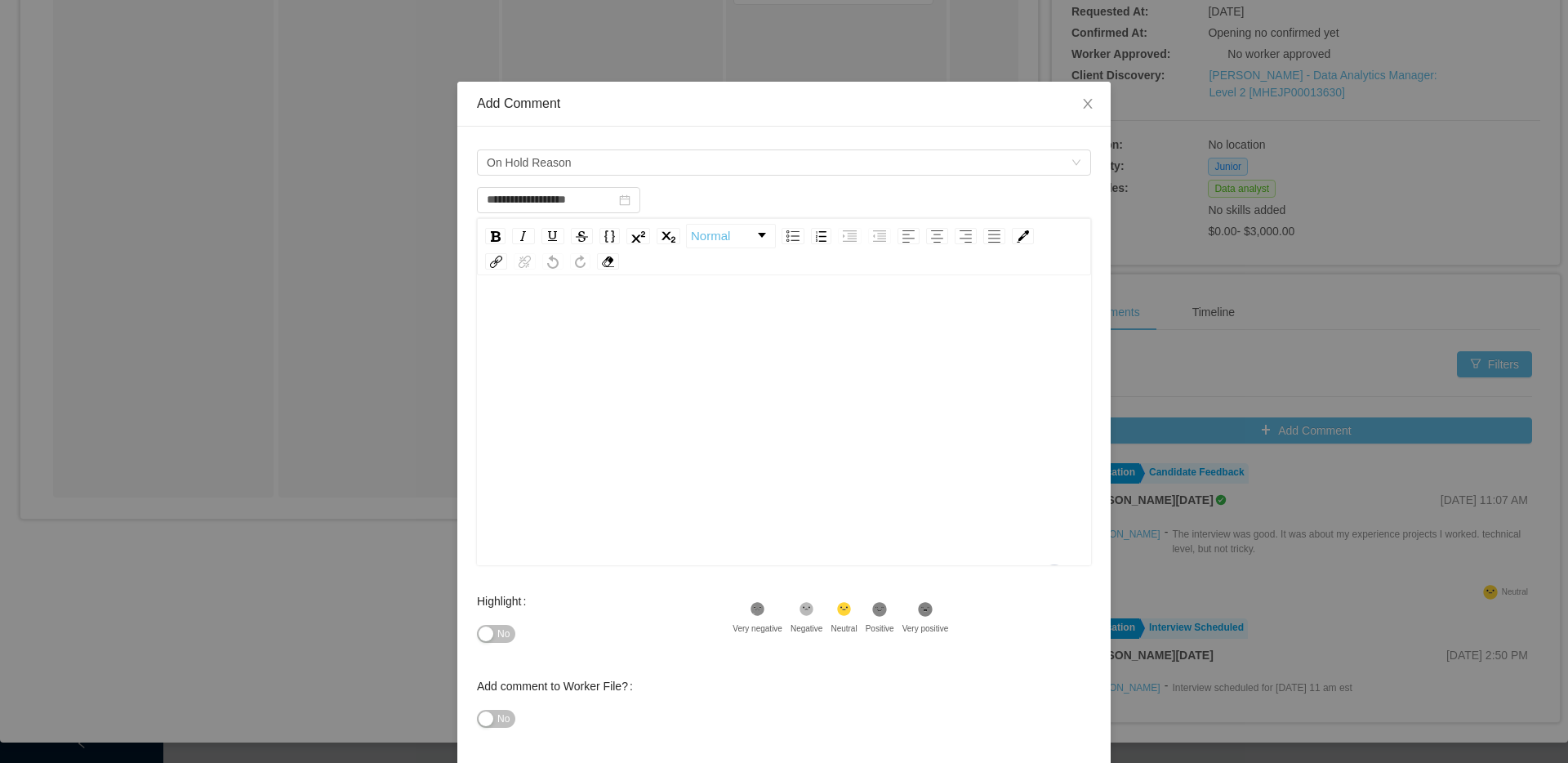
click at [577, 379] on div "To enrich screen reader interactions, please activate Accessibility in Grammarl…" at bounding box center [784, 446] width 589 height 286
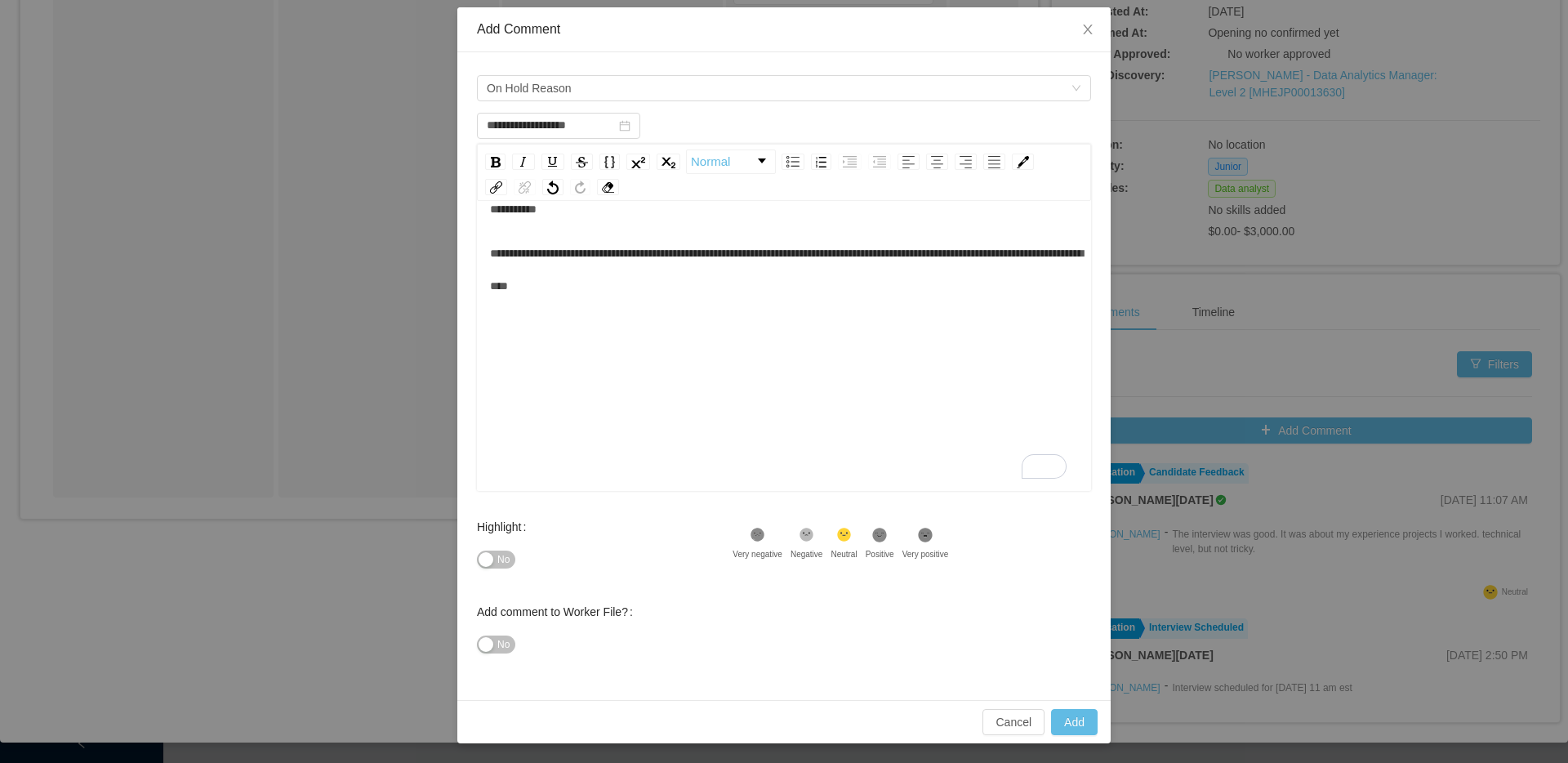
scroll to position [36, 0]
type input "**********"
click at [1058, 729] on button "Add" at bounding box center [1074, 722] width 47 height 26
